Goal: Task Accomplishment & Management: Manage account settings

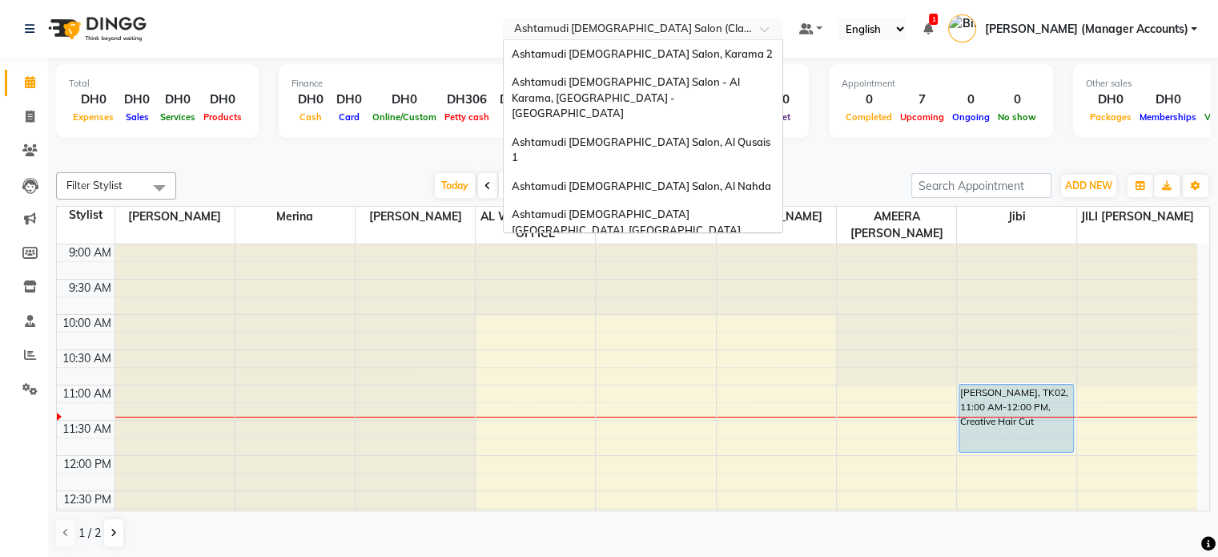
click at [743, 36] on input "text" at bounding box center [627, 30] width 232 height 16
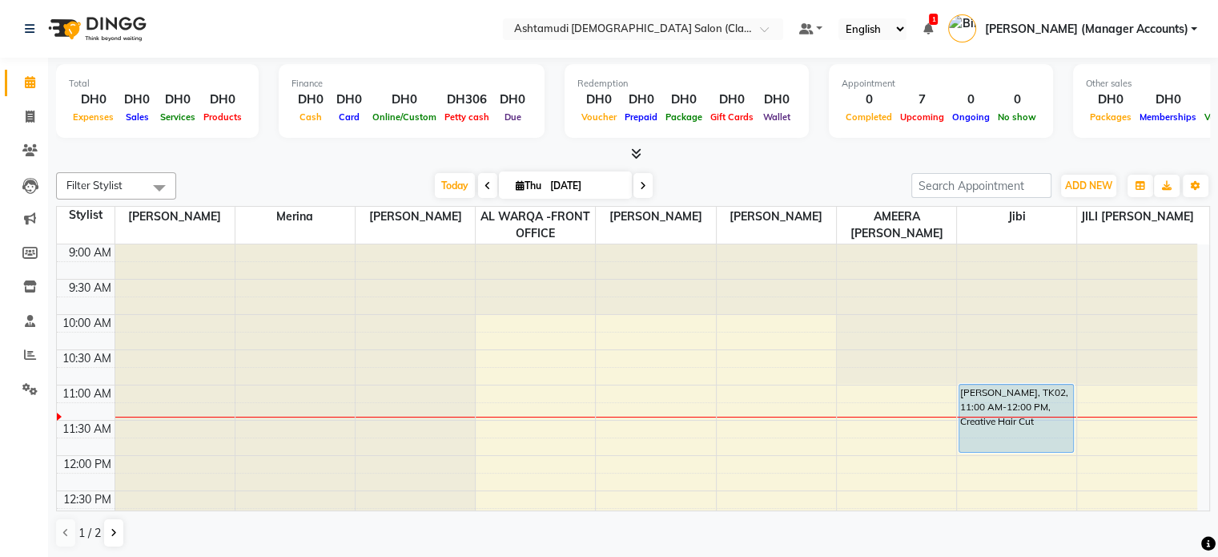
click at [266, 22] on nav "Select Location × Ashtamudi Ladies Salon (Classic Touch ) – Al Warqa, Al Warqa …" at bounding box center [609, 29] width 1218 height 58
click at [30, 74] on span at bounding box center [30, 83] width 28 height 18
click at [36, 108] on span at bounding box center [30, 117] width 28 height 18
select select "service"
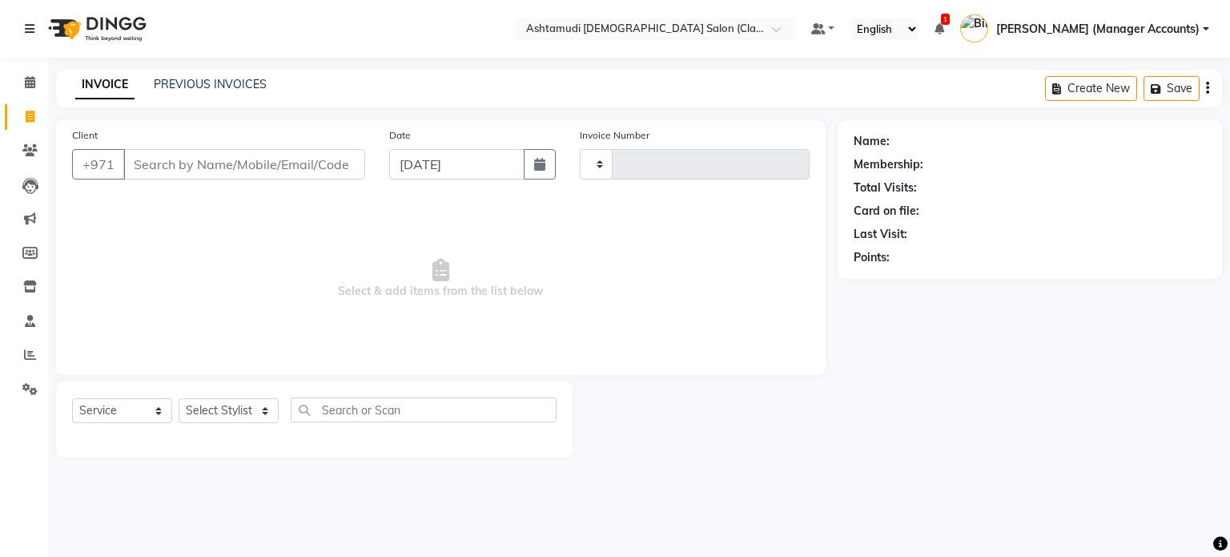
type input "1362"
select select "8201"
click at [208, 84] on link "PREVIOUS INVOICES" at bounding box center [210, 84] width 113 height 14
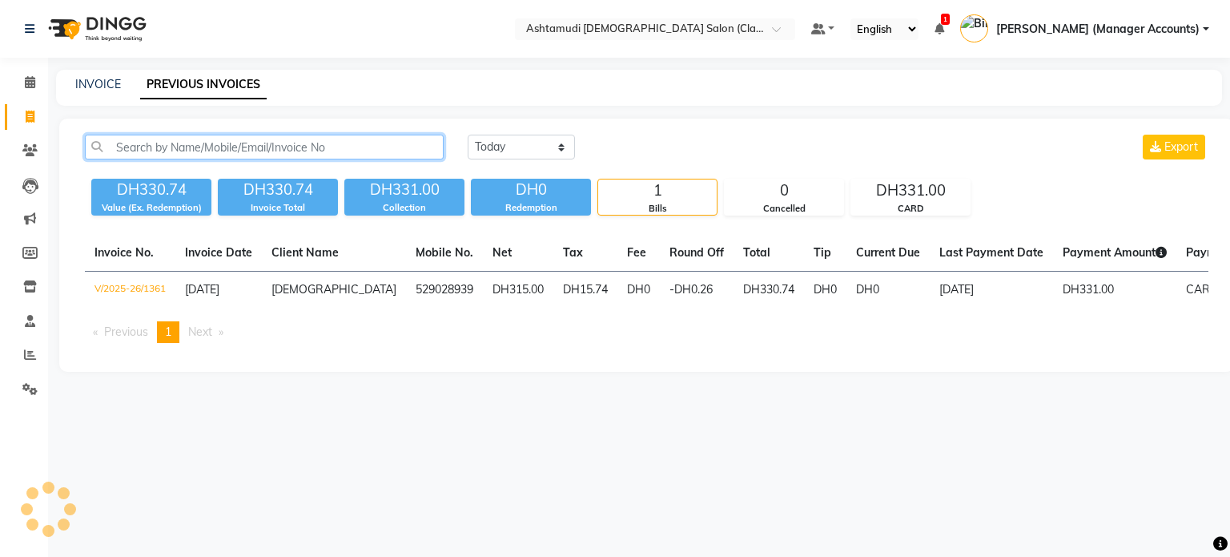
click at [171, 147] on input "text" at bounding box center [264, 147] width 359 height 25
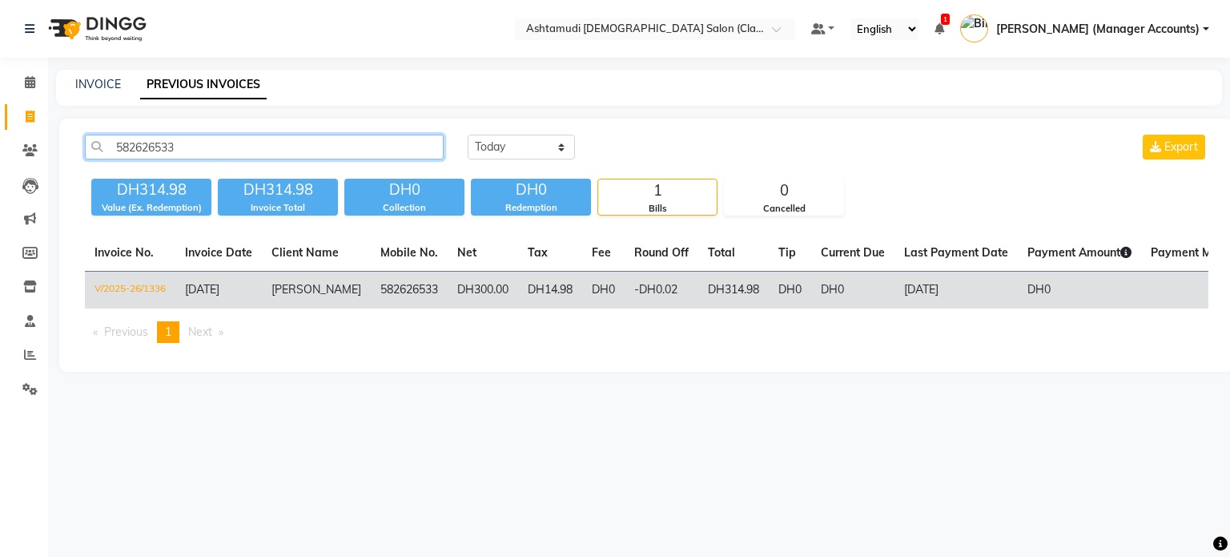
type input "582626533"
click at [396, 288] on td "582626533" at bounding box center [409, 291] width 77 height 38
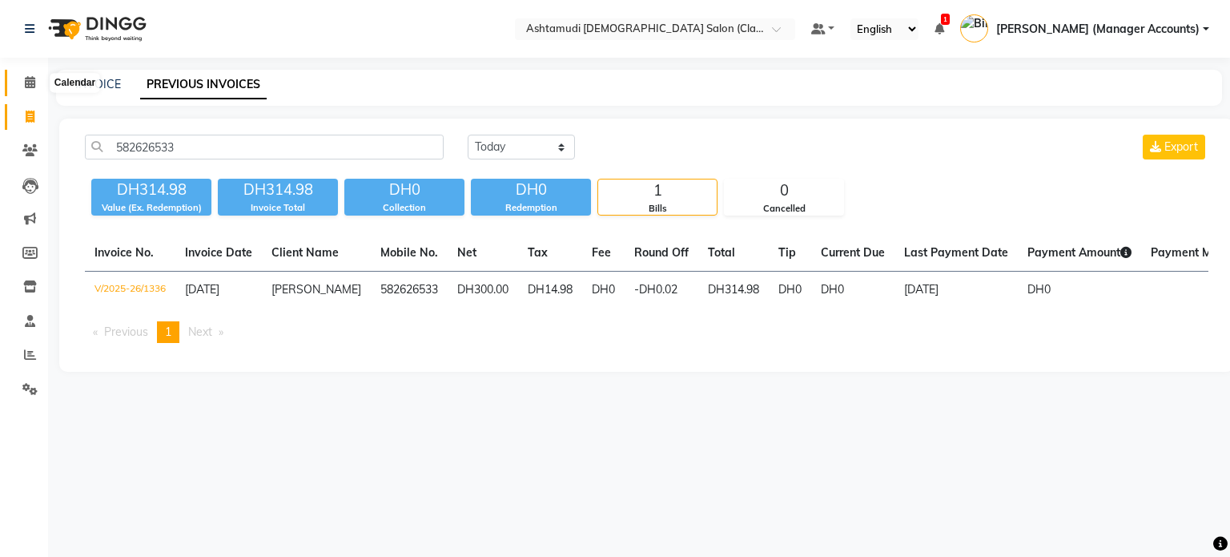
click at [33, 83] on icon at bounding box center [30, 82] width 10 height 12
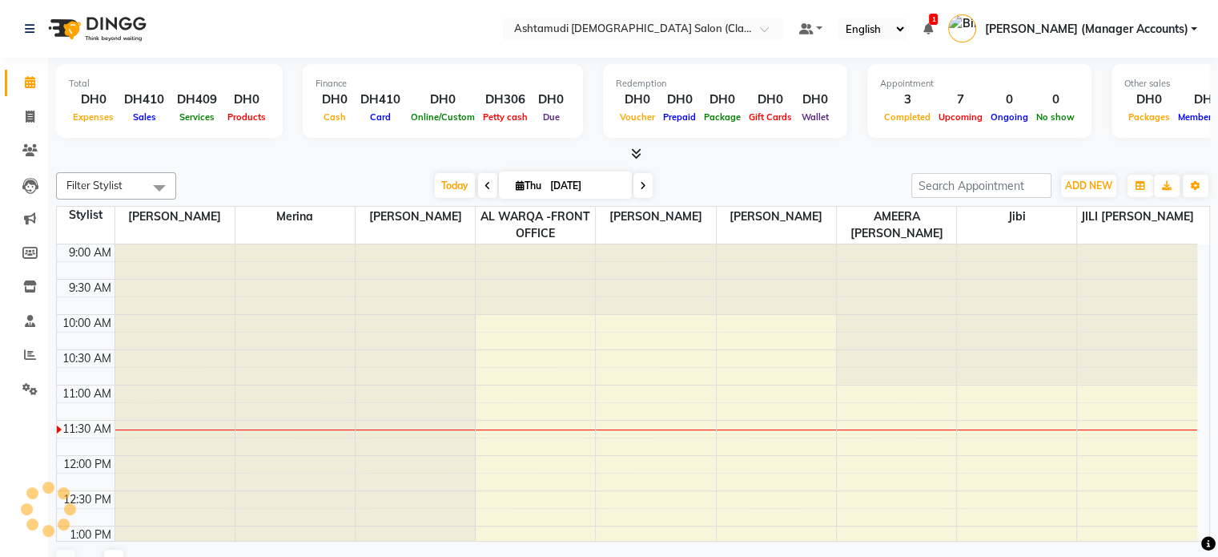
scroll to position [140, 0]
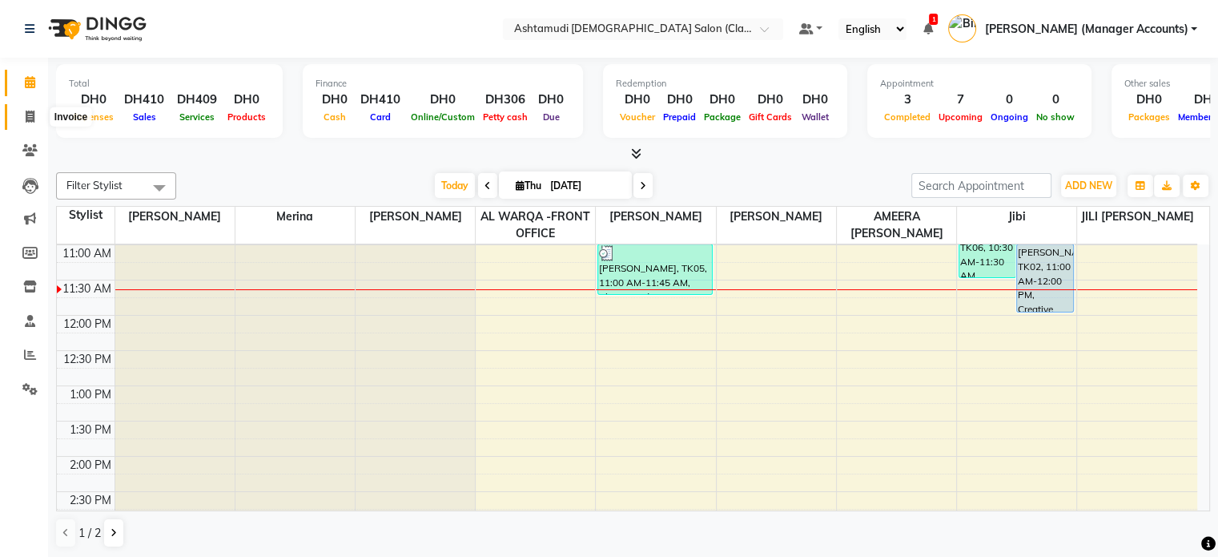
click at [35, 116] on span at bounding box center [30, 117] width 28 height 18
select select "service"
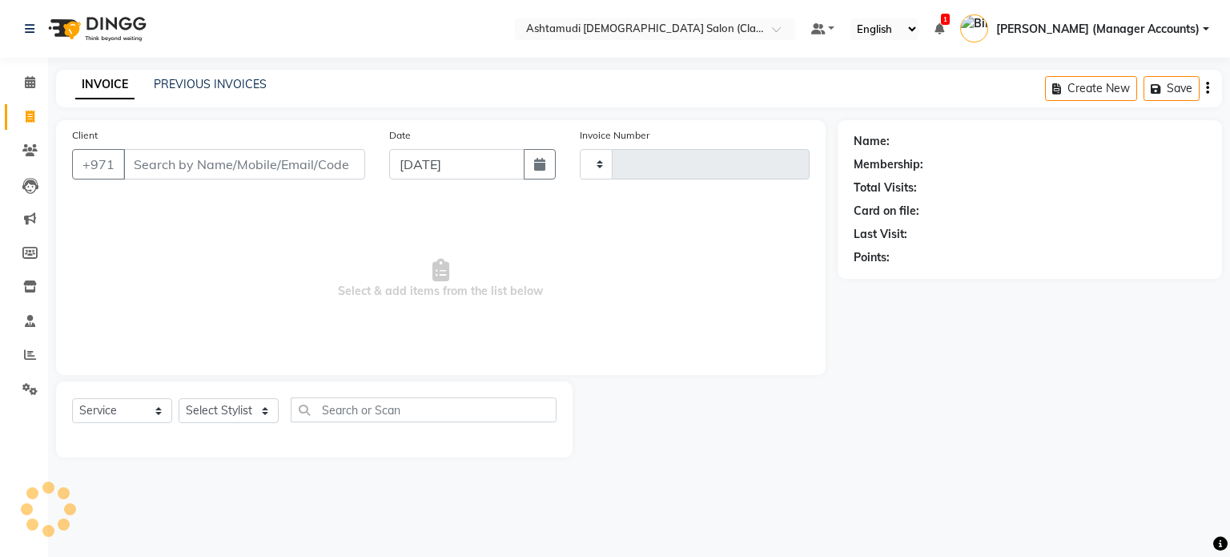
type input "1363"
select select "8201"
click at [38, 359] on span at bounding box center [30, 355] width 28 height 18
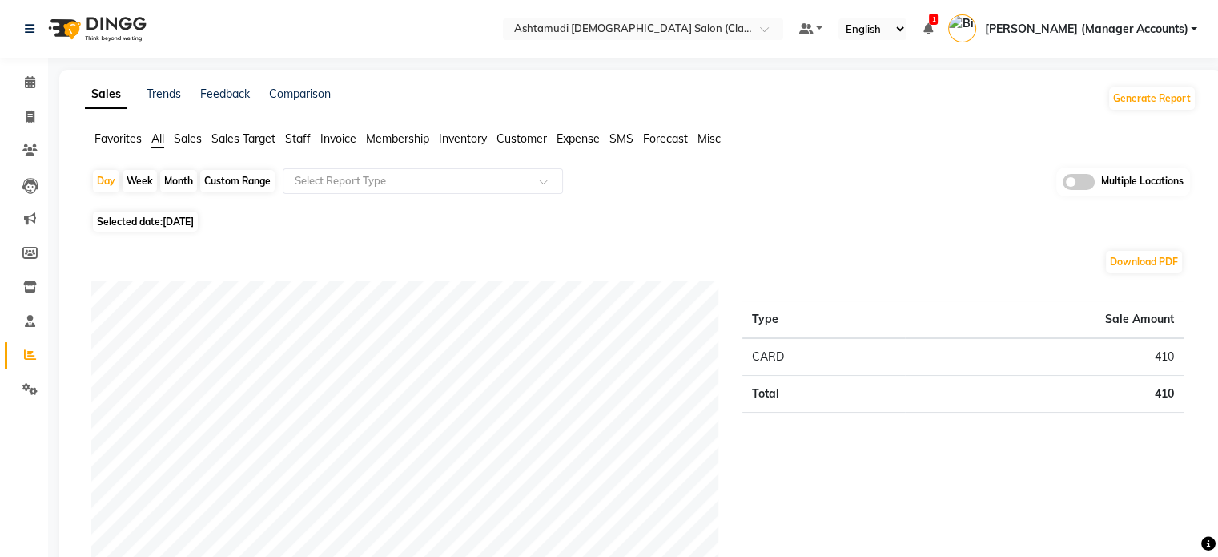
click at [305, 140] on span "Staff" at bounding box center [298, 138] width 26 height 14
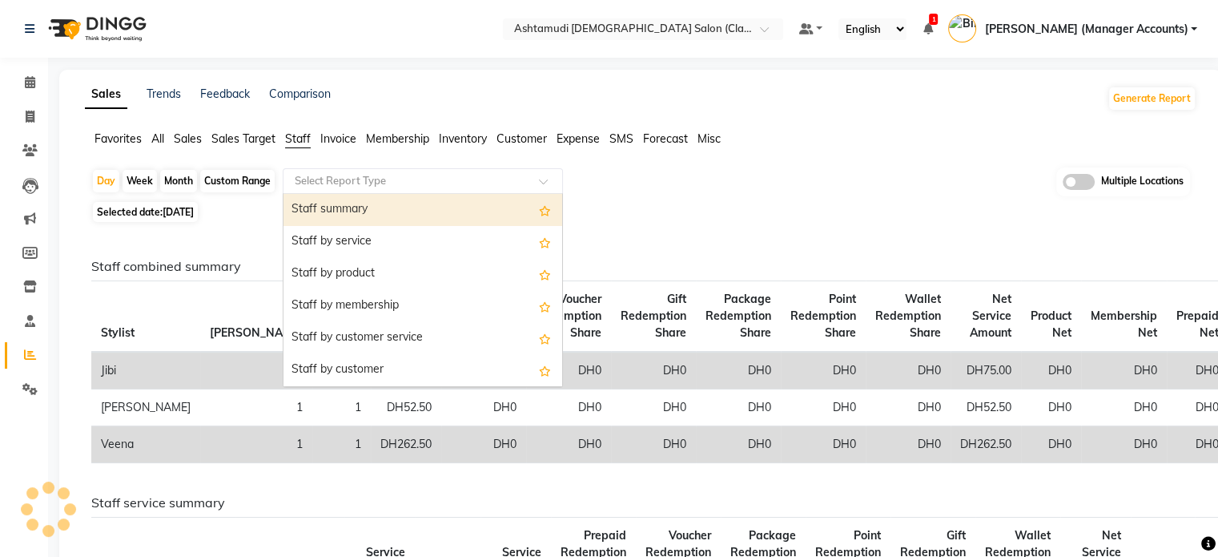
click at [336, 174] on input "text" at bounding box center [407, 181] width 231 height 16
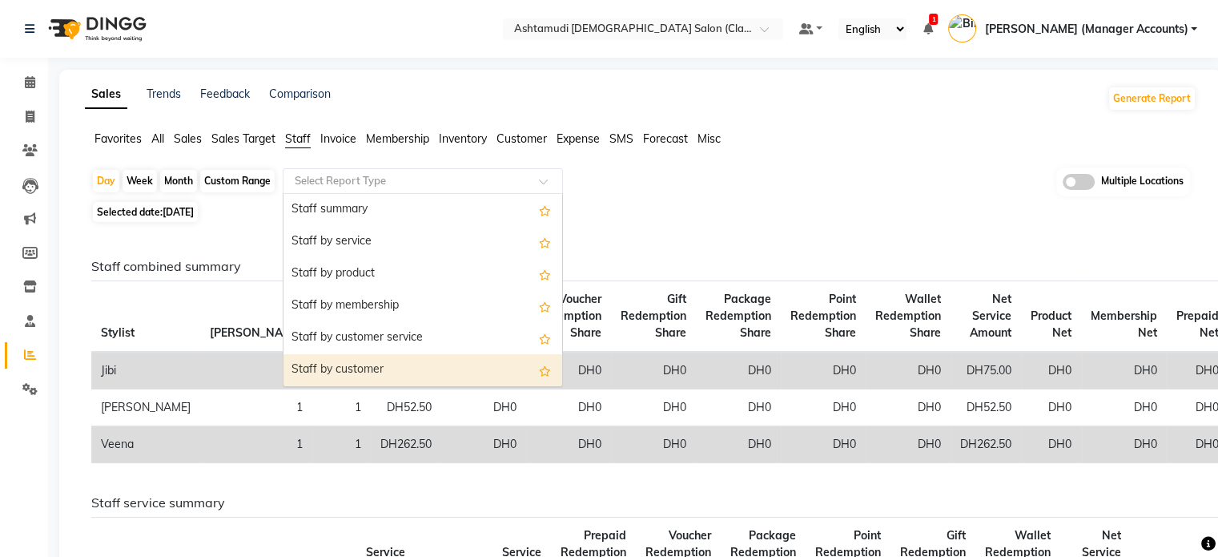
click at [322, 364] on div "Staff by customer" at bounding box center [423, 370] width 279 height 32
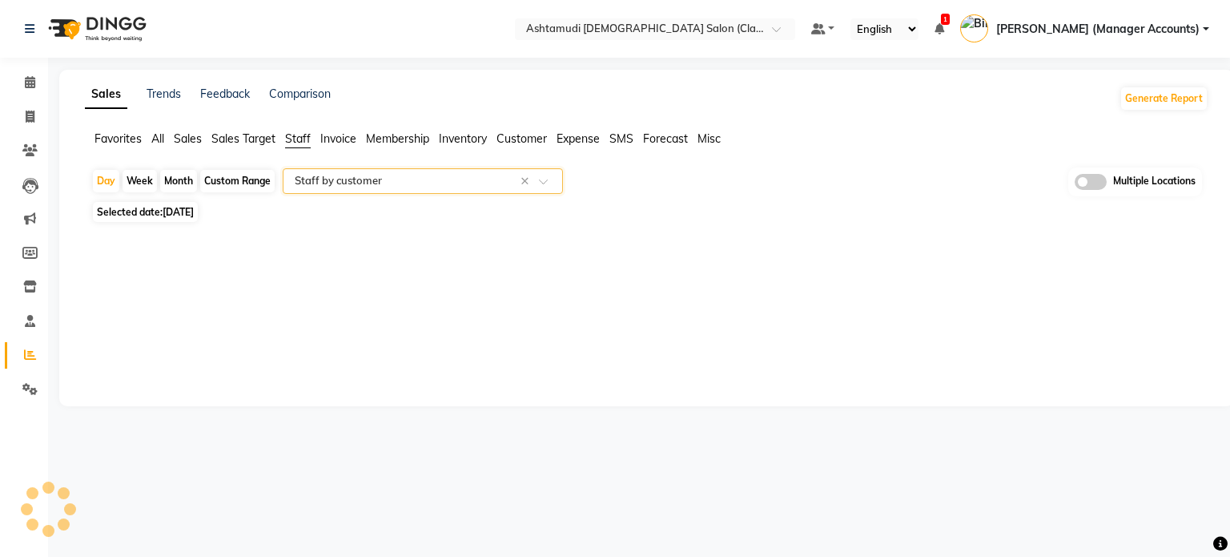
select select "full_report"
select select "csv"
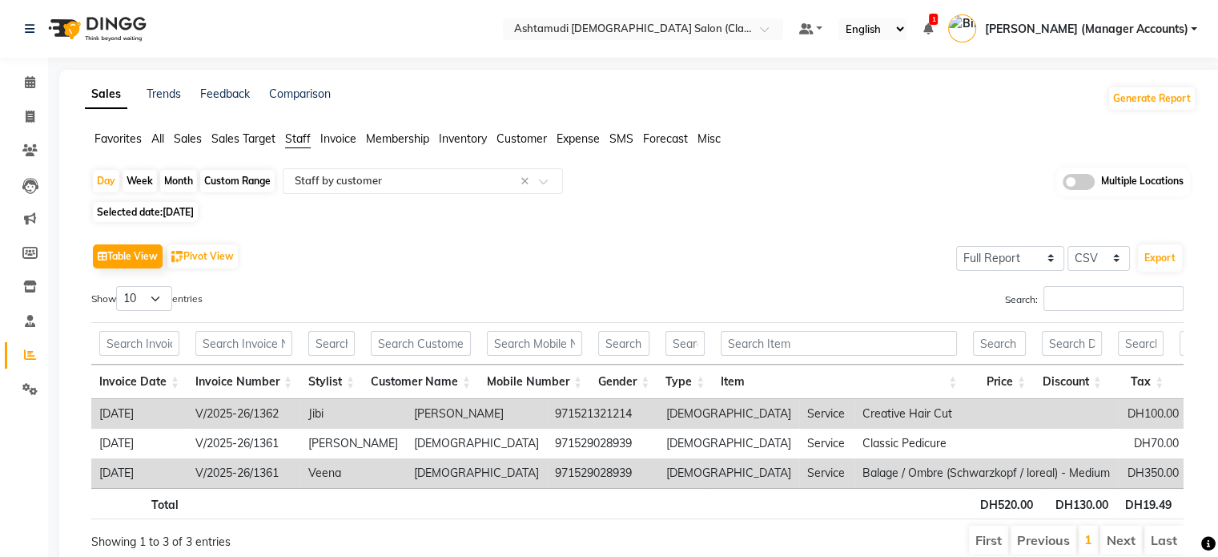
click at [875, 519] on th at bounding box center [839, 503] width 264 height 31
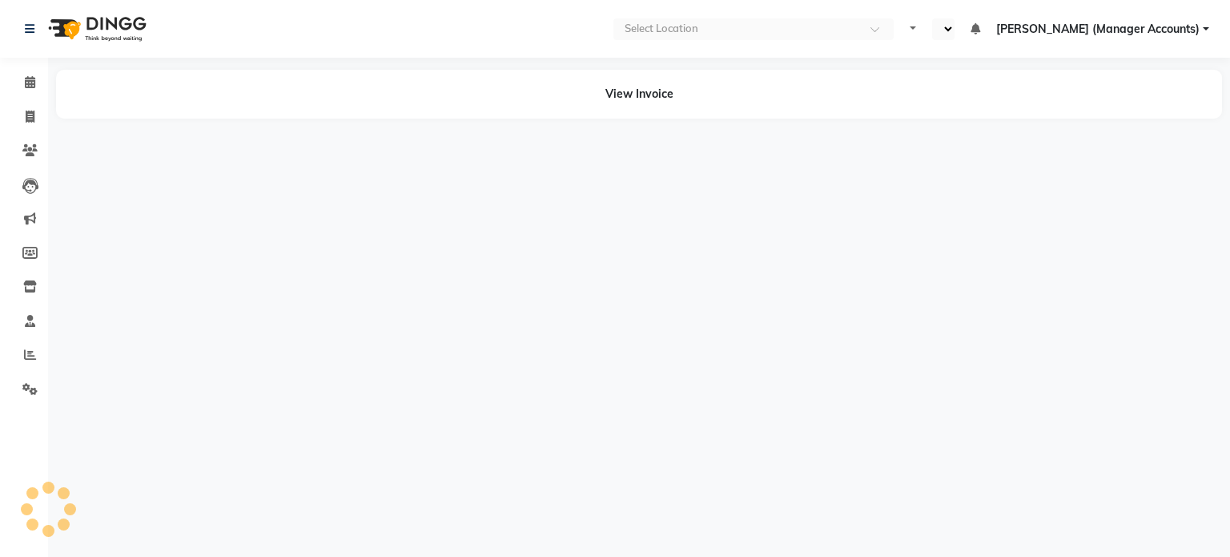
select select "en"
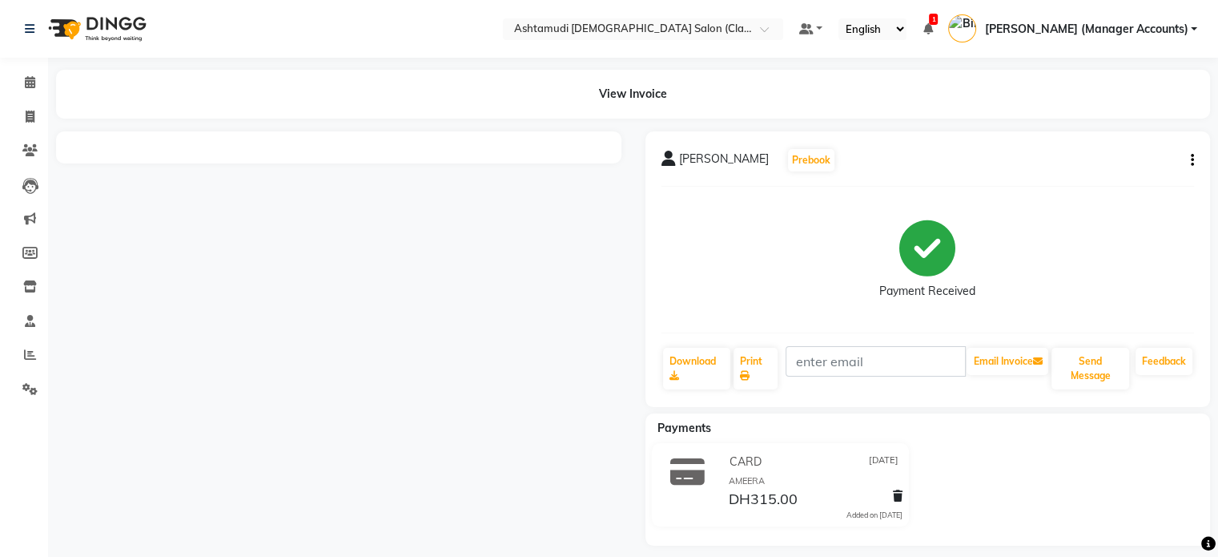
click at [1189, 163] on button "button" at bounding box center [1190, 160] width 10 height 17
click at [1130, 159] on div "Edit Item Staff" at bounding box center [1112, 161] width 110 height 20
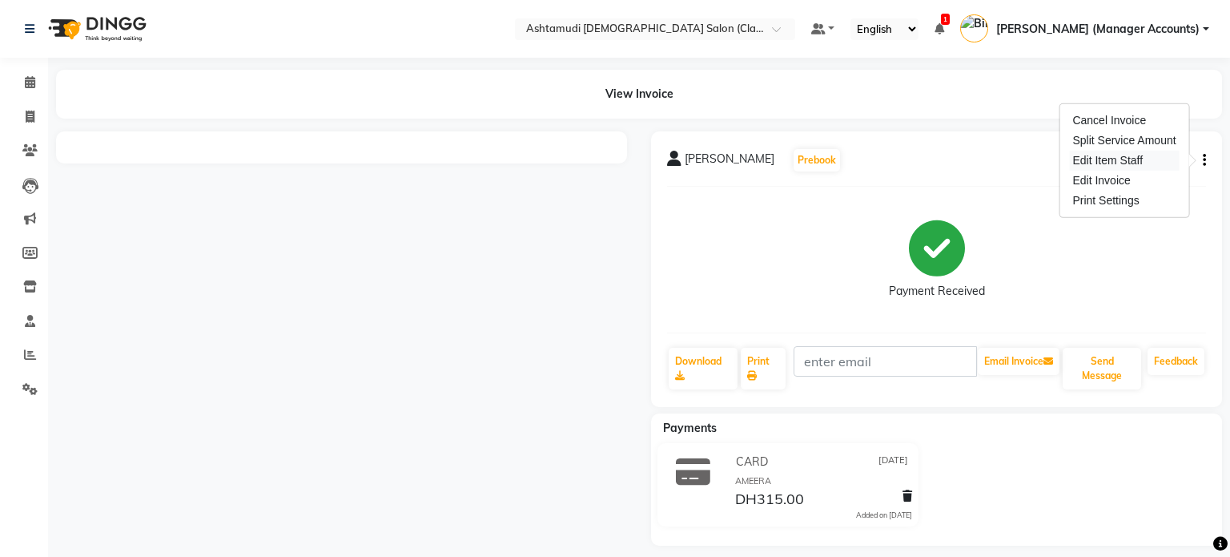
select select
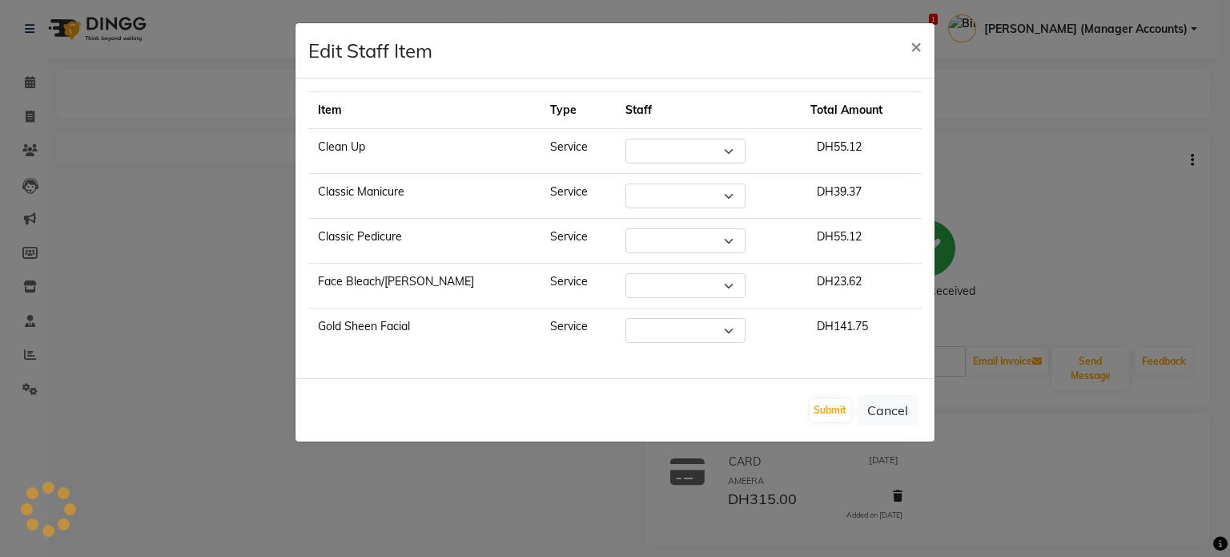
select select "88890"
select select "82444"
select select "82443"
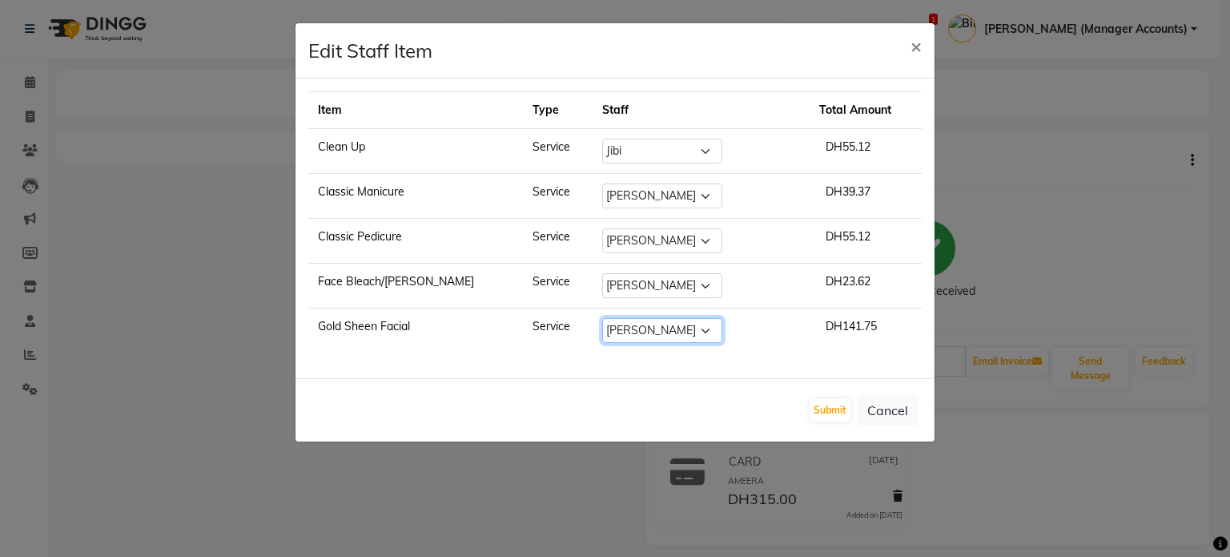
click at [664, 323] on select "Select AL WARQA -FRONT OFFICE AMEERA [PERSON_NAME] [PERSON_NAME] JILI [PERSON_N…" at bounding box center [662, 330] width 120 height 25
select select "82443"
click at [602, 318] on select "Select AL WARQA -FRONT OFFICE AMEERA [PERSON_NAME] [PERSON_NAME] JILI [PERSON_N…" at bounding box center [662, 330] width 120 height 25
click at [824, 409] on button "Submit" at bounding box center [830, 410] width 41 height 22
